Goal: Information Seeking & Learning: Check status

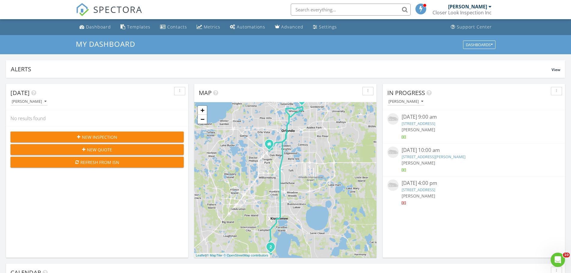
click at [491, 7] on div at bounding box center [490, 6] width 3 height 5
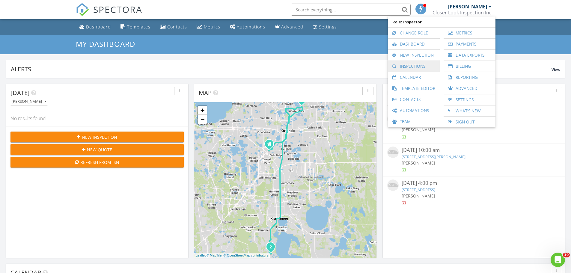
click at [416, 66] on link "Inspections" at bounding box center [414, 66] width 46 height 11
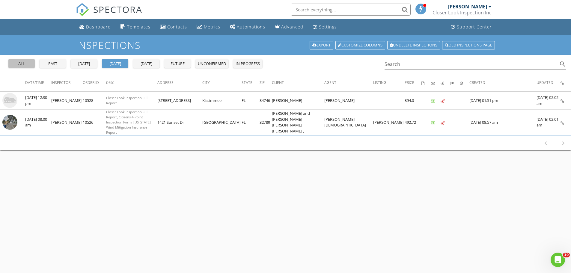
drag, startPoint x: 17, startPoint y: 64, endPoint x: 22, endPoint y: 68, distance: 6.6
click at [17, 63] on div "all" at bounding box center [22, 64] width 22 height 6
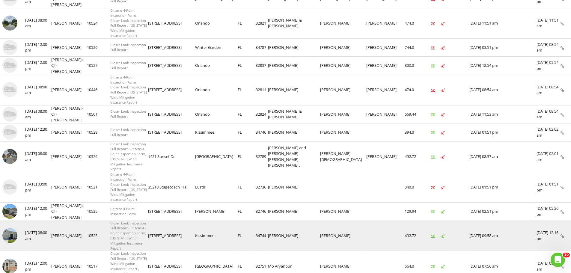
scroll to position [240, 0]
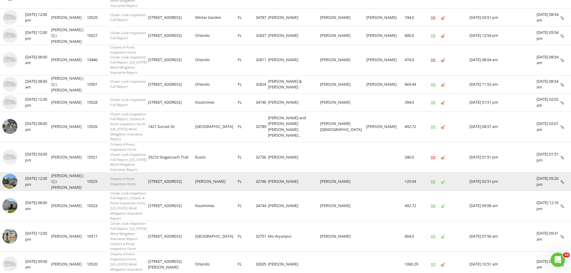
click at [9, 174] on img at bounding box center [9, 181] width 15 height 15
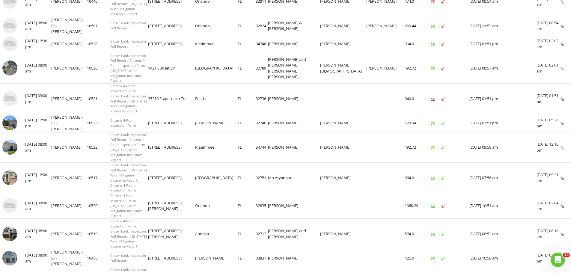
scroll to position [300, 0]
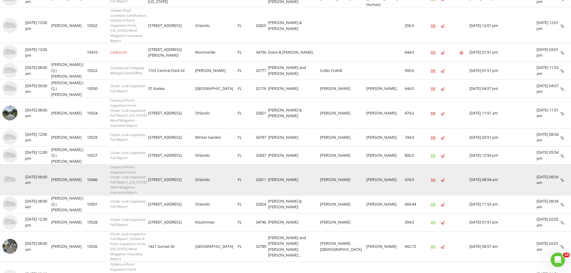
scroll to position [0, 0]
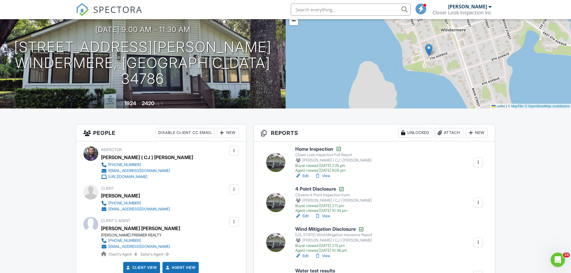
scroll to position [60, 0]
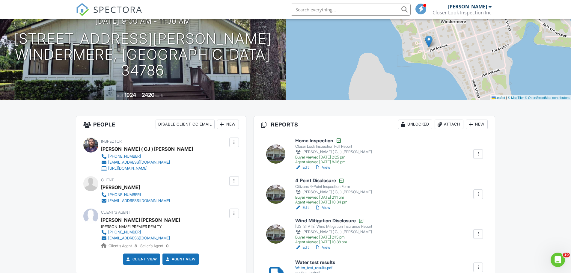
click at [328, 168] on link "View" at bounding box center [323, 168] width 16 height 6
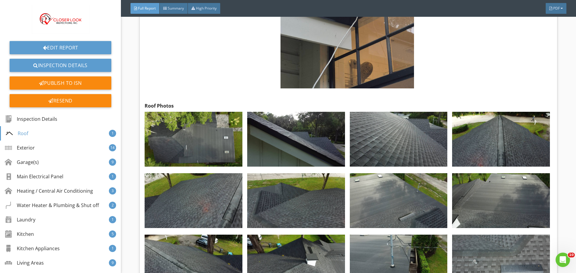
scroll to position [523, 0]
